Goal: Obtain resource: Download file/media

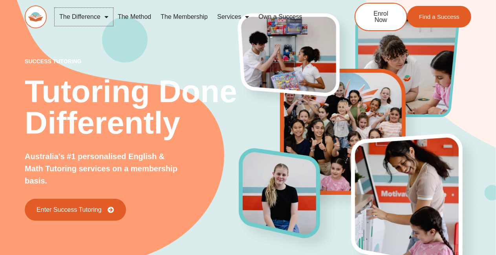
click at [90, 15] on link "The Difference" at bounding box center [84, 17] width 58 height 18
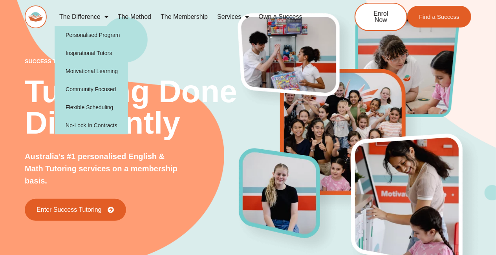
click at [104, 14] on span "Menu" at bounding box center [104, 17] width 8 height 14
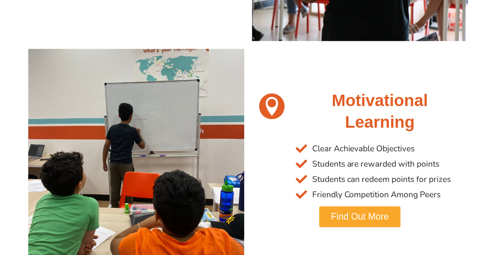
scroll to position [549, 0]
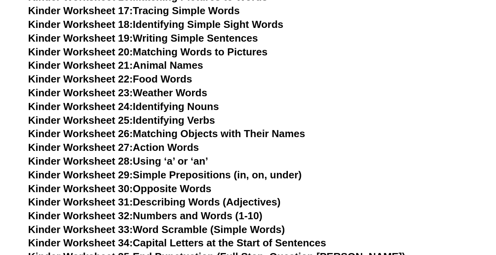
scroll to position [625, 0]
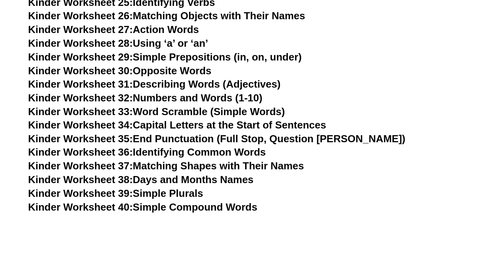
click at [200, 85] on link "Kinder Worksheet 31: Describing Words (Adjectives)" at bounding box center [154, 84] width 252 height 12
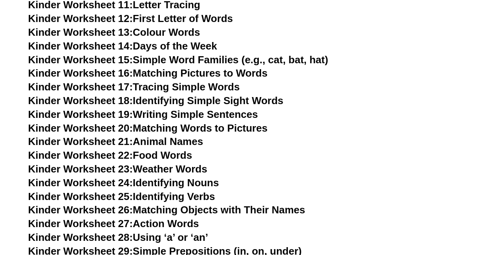
scroll to position [625, 0]
